Goal: Use online tool/utility: Utilize a website feature to perform a specific function

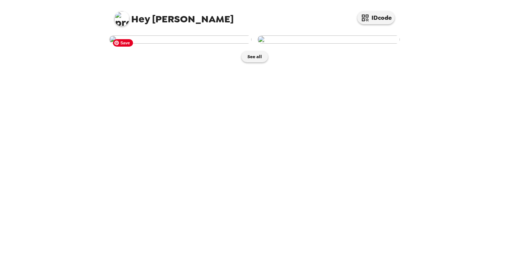
click at [220, 44] on img at bounding box center [180, 39] width 142 height 8
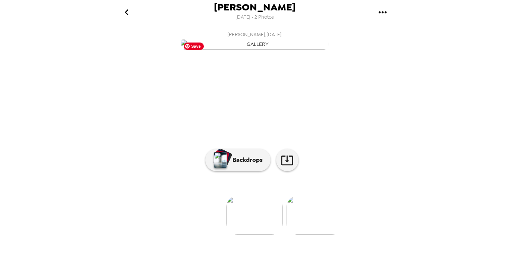
scroll to position [63, 0]
click at [285, 167] on icon at bounding box center [287, 160] width 13 height 13
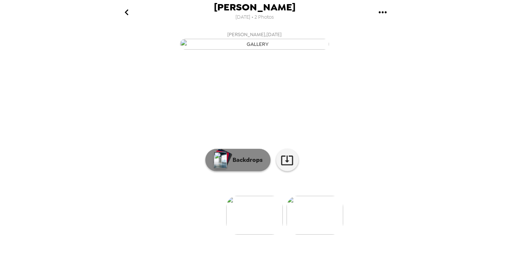
click at [250, 171] on button "Backdrops" at bounding box center [237, 160] width 65 height 22
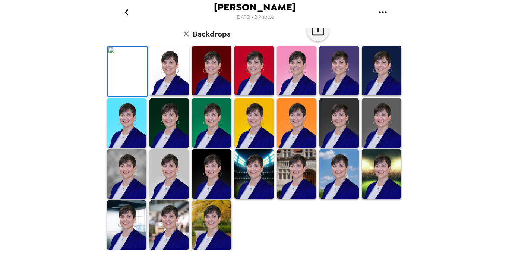
scroll to position [198, 0]
click at [133, 179] on img at bounding box center [127, 174] width 40 height 50
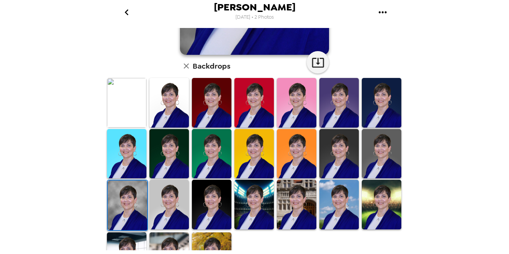
scroll to position [168, 0]
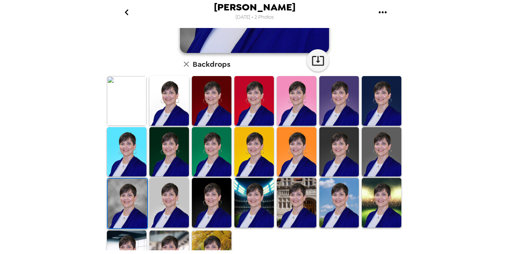
click at [331, 144] on img at bounding box center [339, 152] width 40 height 50
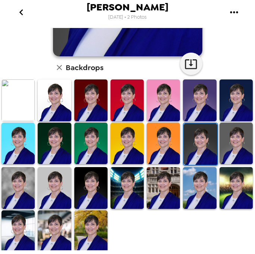
scroll to position [167, 0]
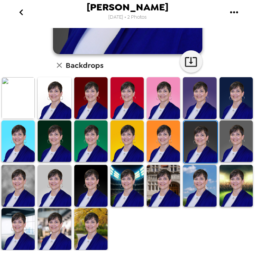
click at [230, 135] on img at bounding box center [235, 141] width 33 height 42
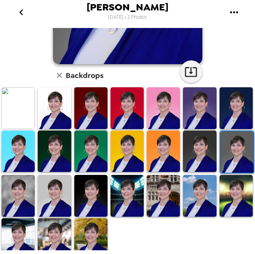
scroll to position [161, 0]
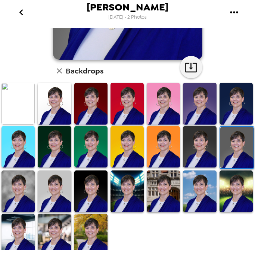
click at [201, 141] on img at bounding box center [199, 147] width 33 height 42
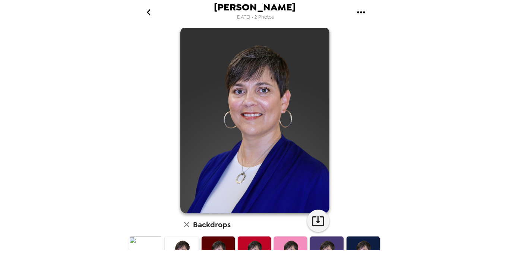
scroll to position [0, 0]
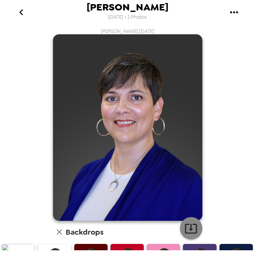
click at [197, 228] on button "button" at bounding box center [191, 228] width 22 height 22
